Goal: Information Seeking & Learning: Learn about a topic

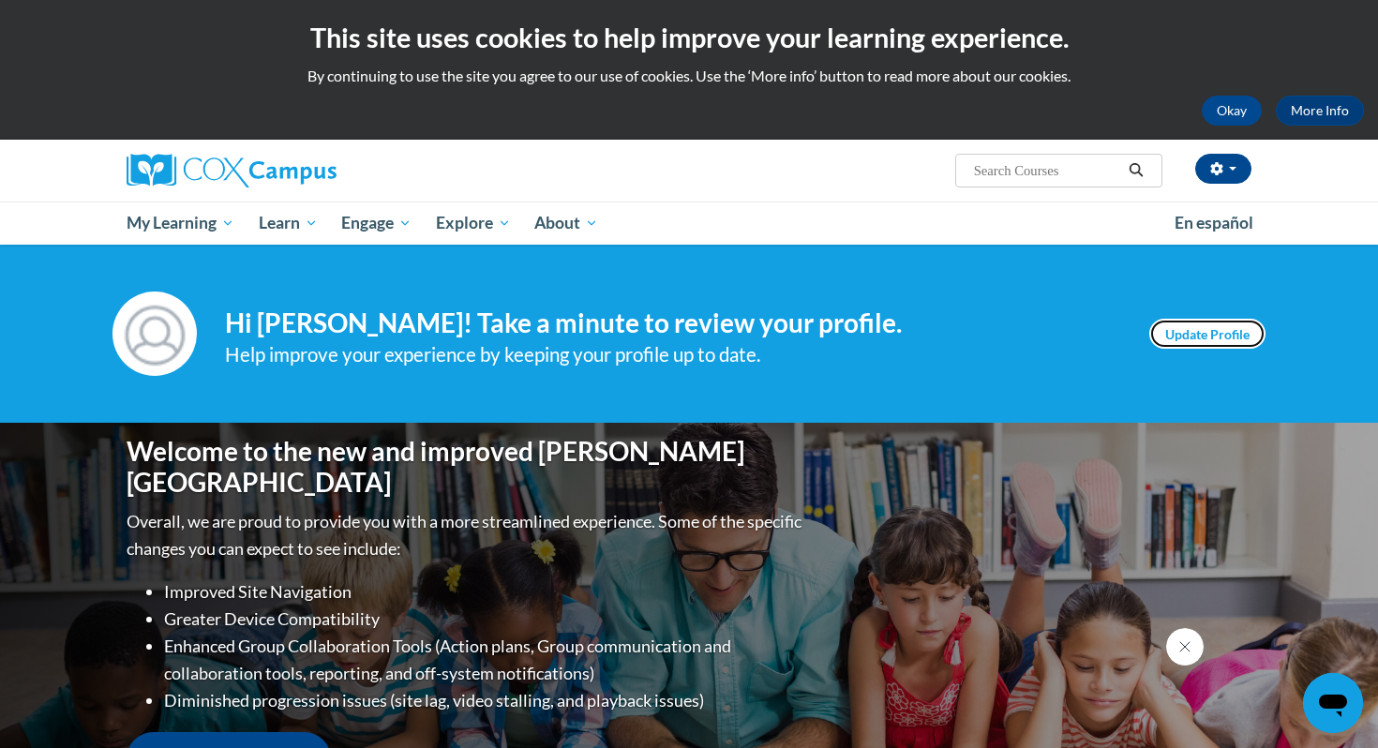
click at [1197, 338] on link "Update Profile" at bounding box center [1207, 334] width 116 height 30
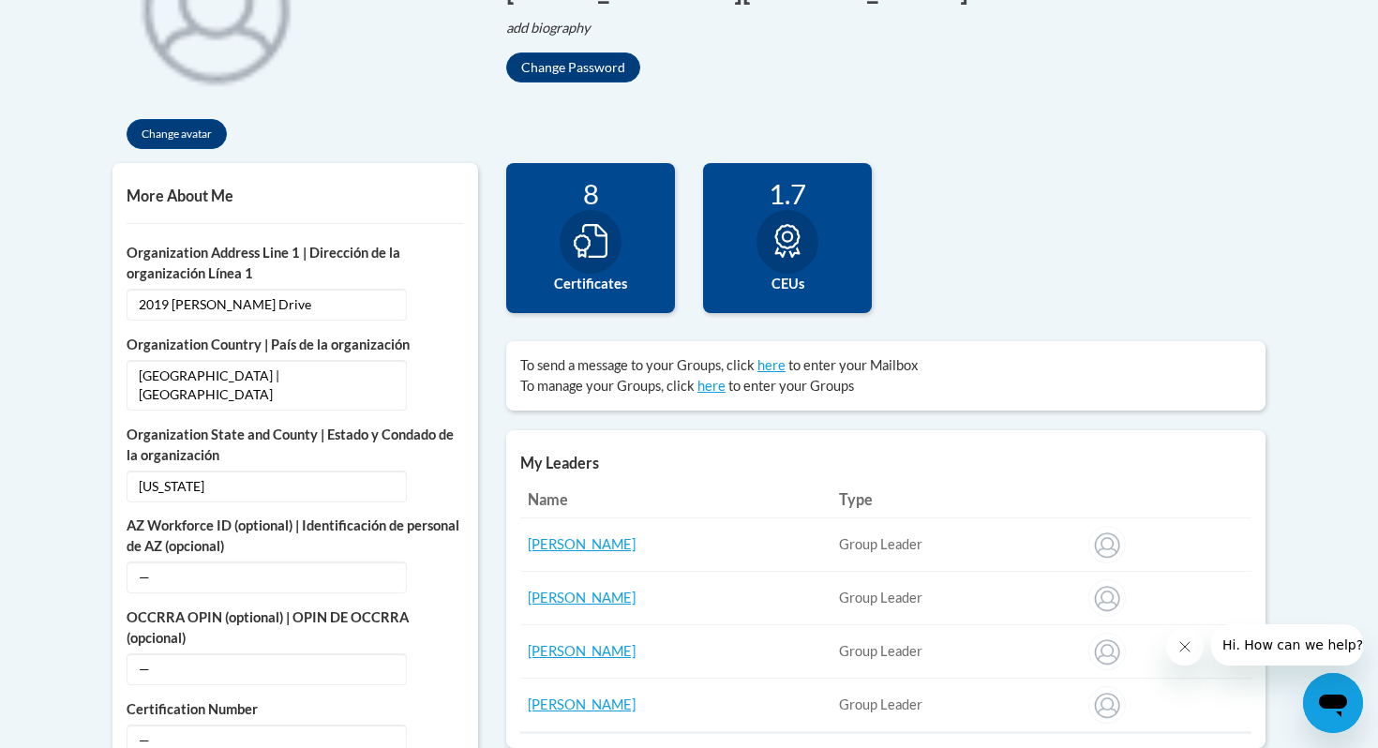
scroll to position [495, 0]
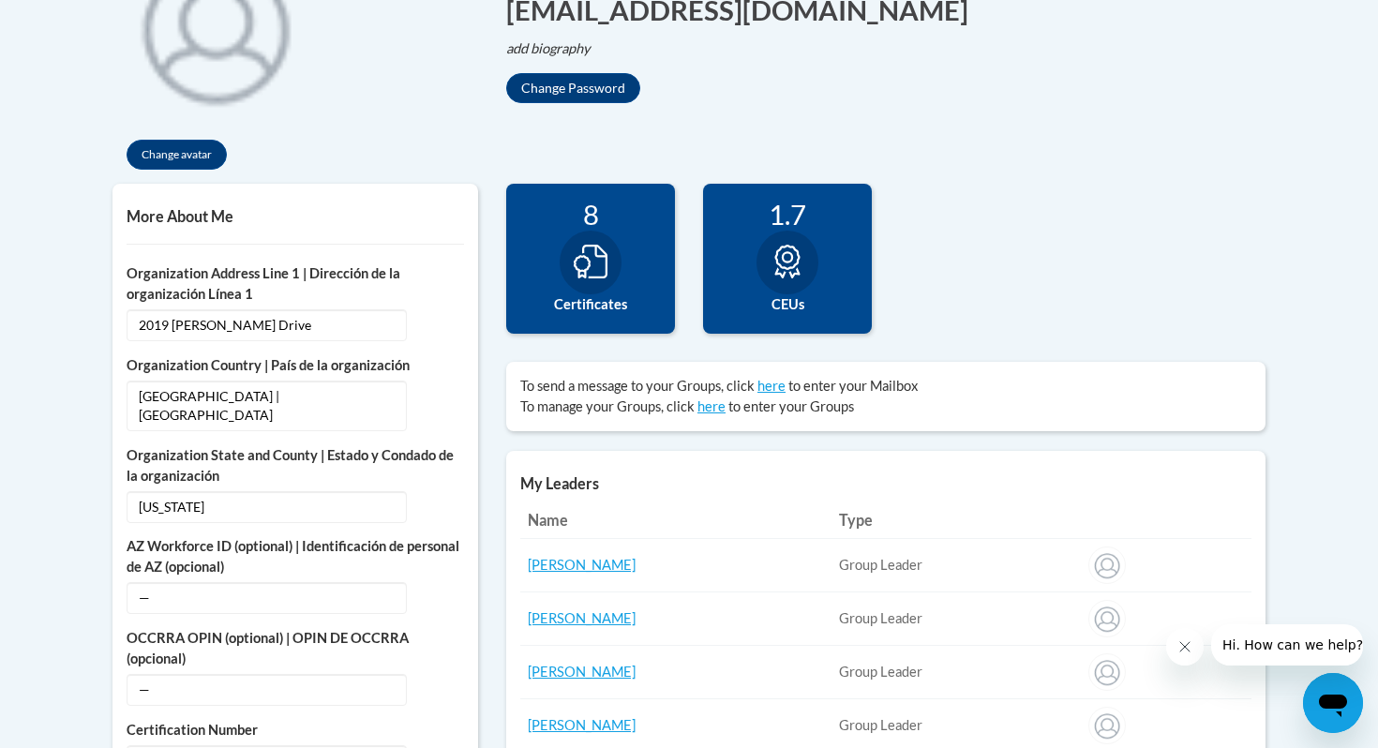
click at [602, 275] on icon at bounding box center [591, 262] width 34 height 34
click at [593, 248] on icon at bounding box center [591, 262] width 34 height 34
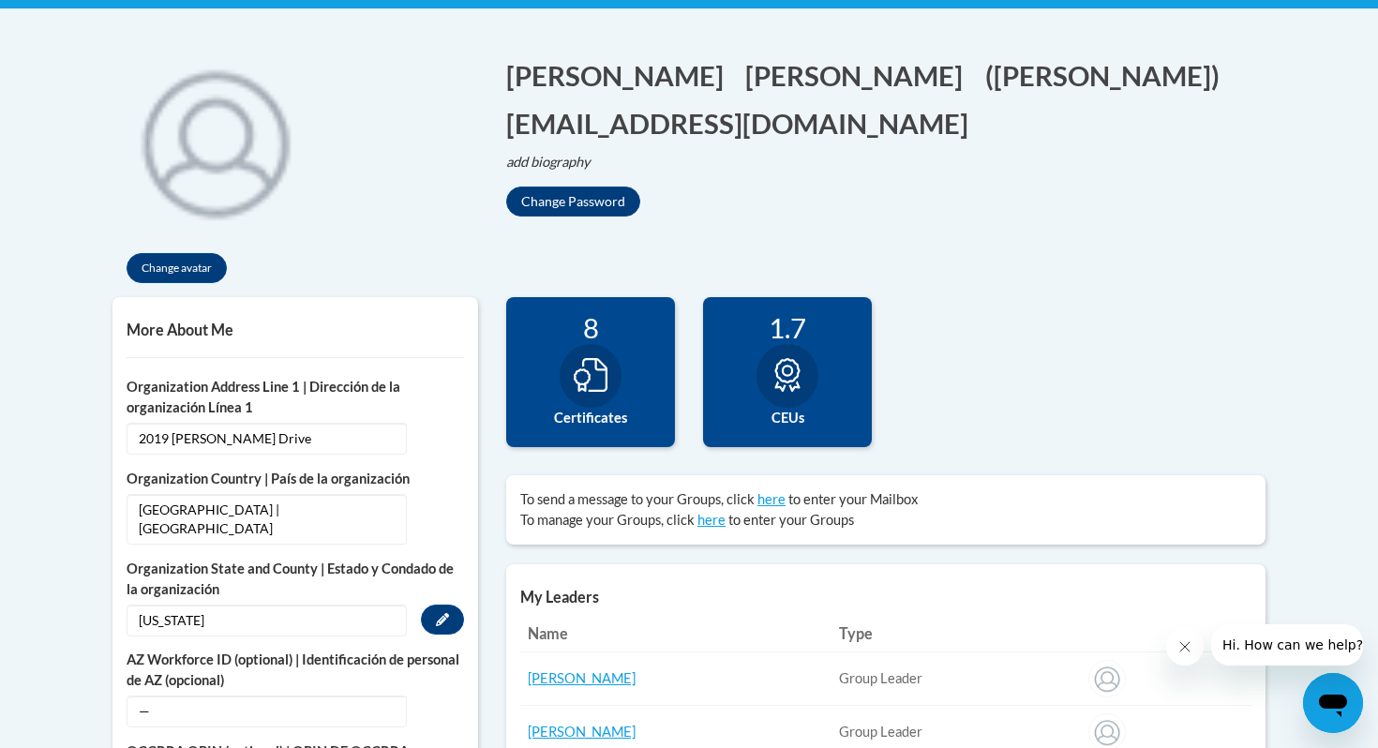
scroll to position [0, 0]
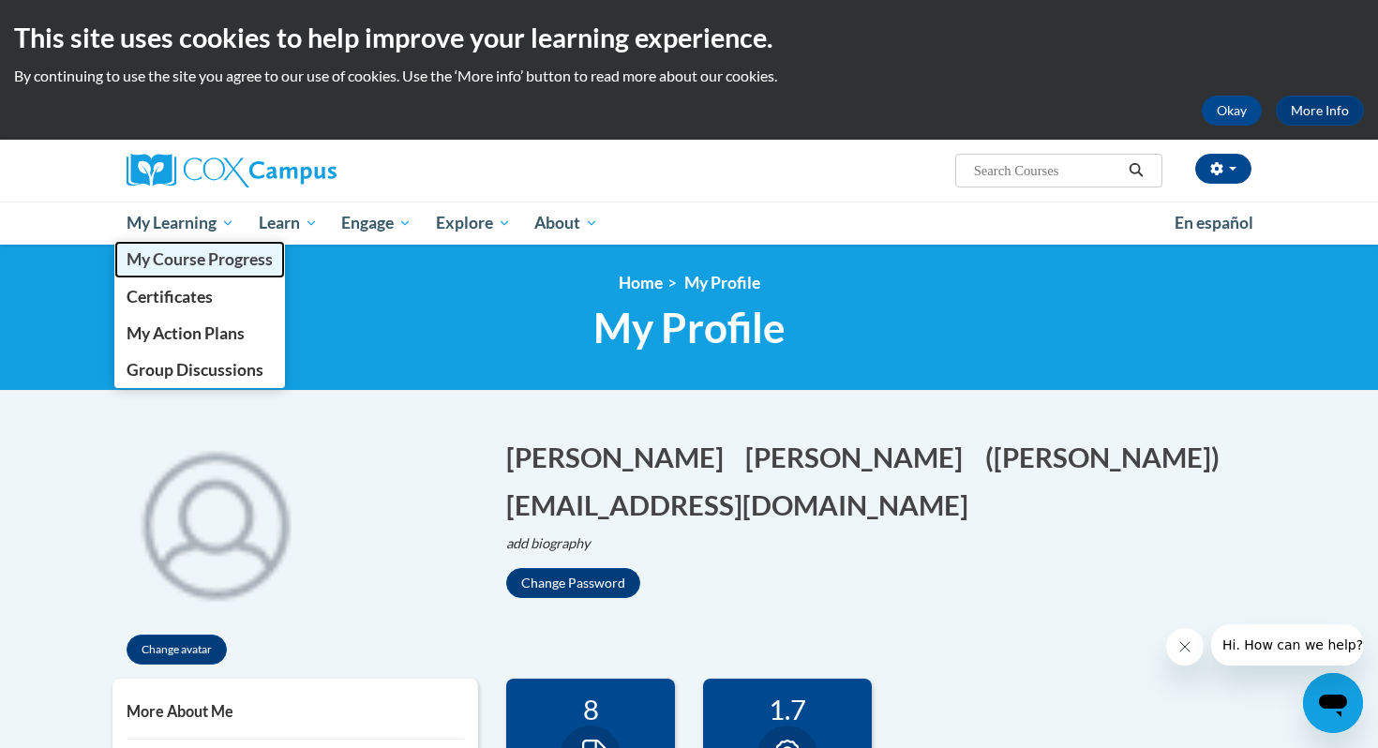
click at [187, 263] on span "My Course Progress" at bounding box center [200, 259] width 146 height 20
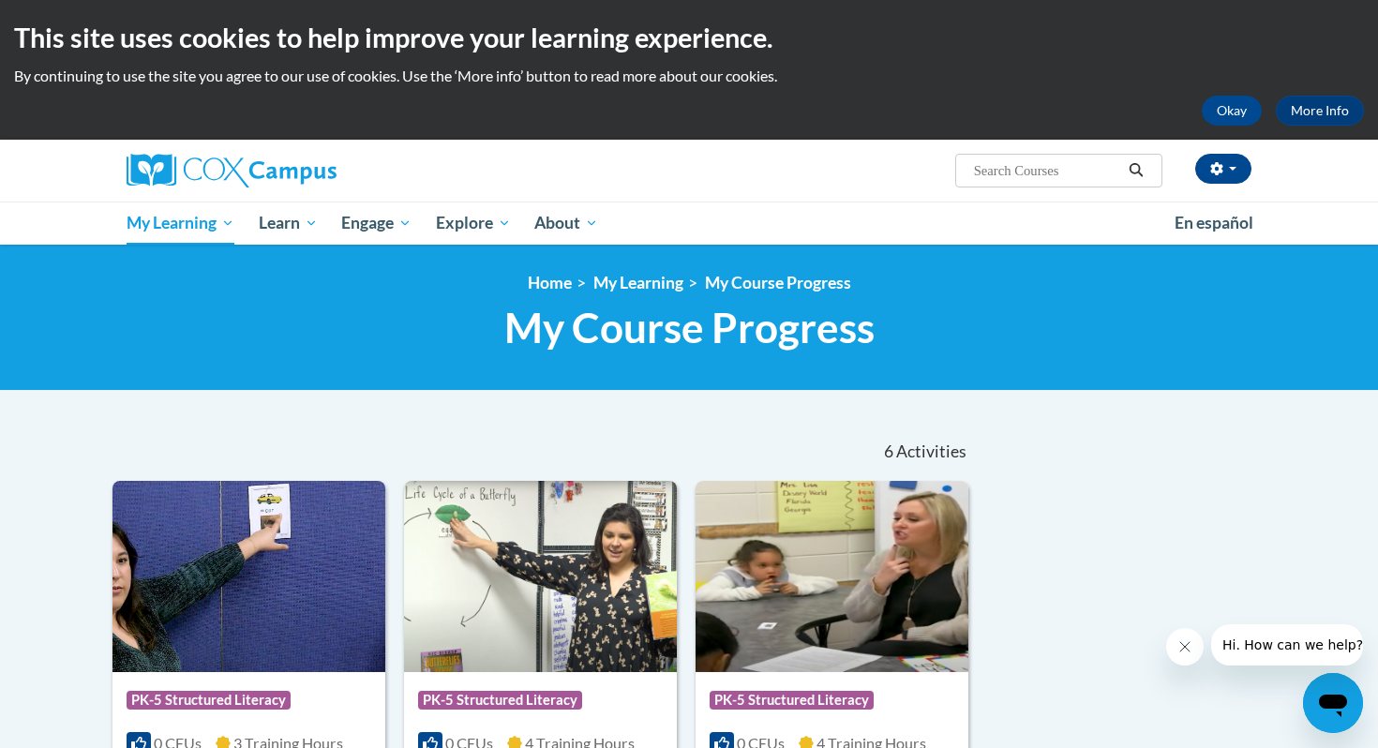
click at [995, 177] on input "Search..." at bounding box center [1047, 170] width 150 height 23
type input "fluency"
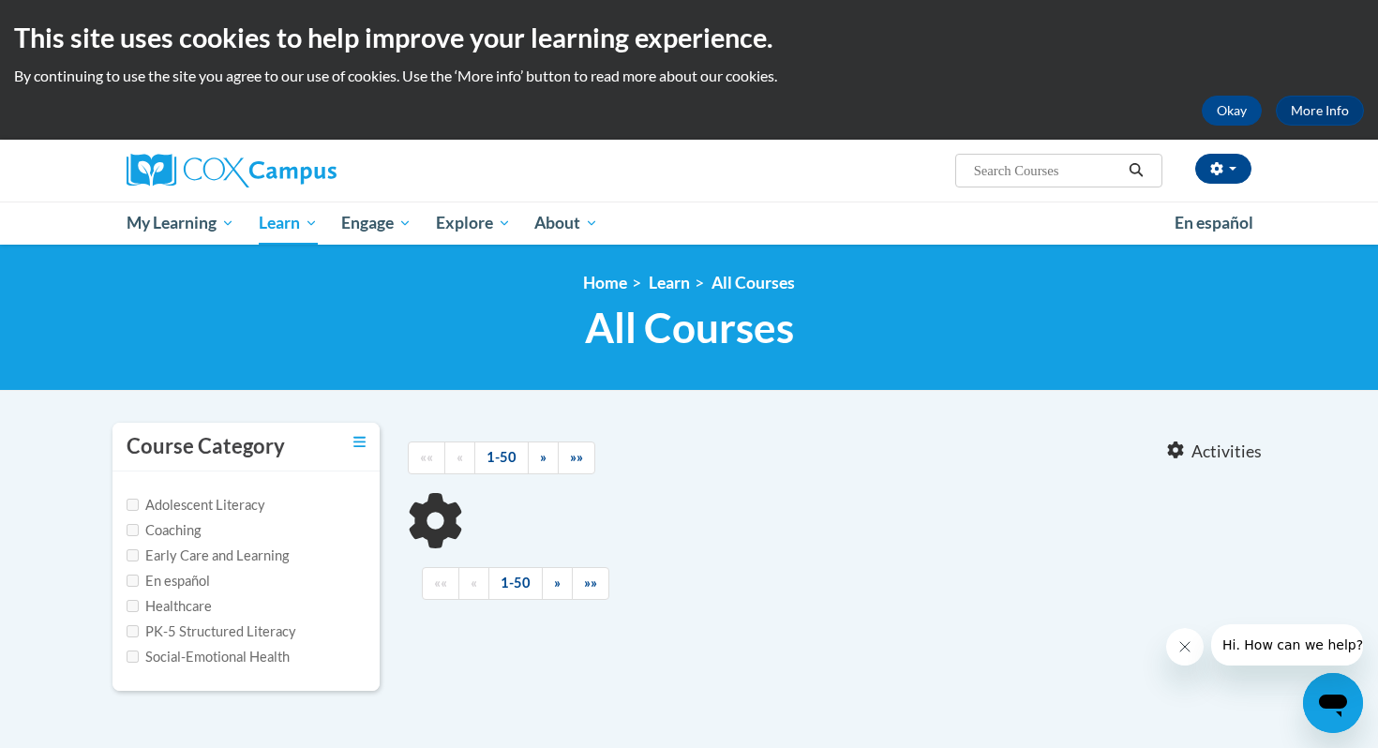
type input "fluency"
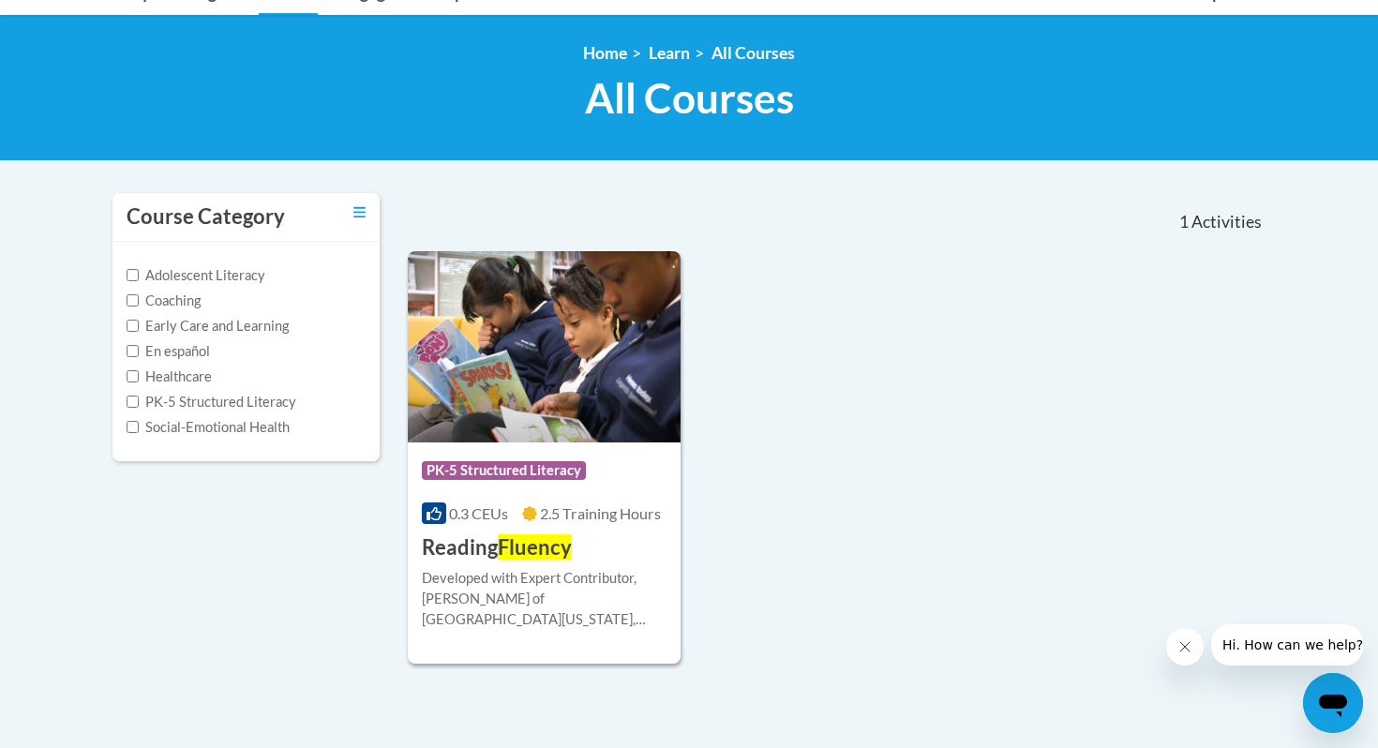
scroll to position [267, 0]
